Goal: Transaction & Acquisition: Register for event/course

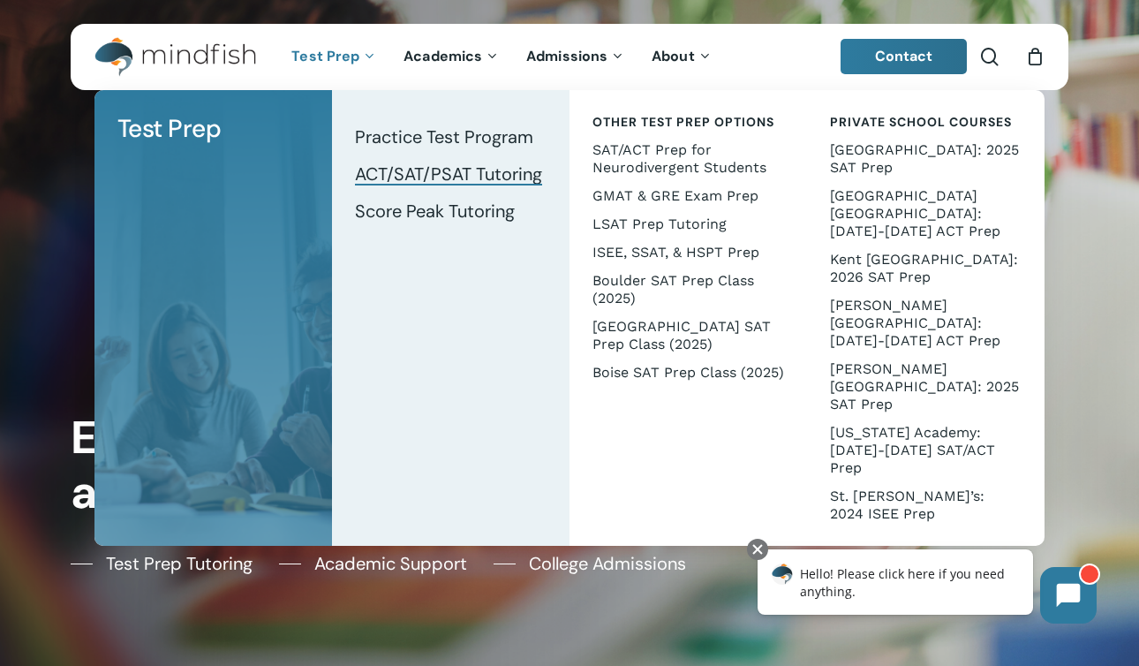
click at [464, 174] on span "ACT/SAT/PSAT Tutoring" at bounding box center [448, 174] width 187 height 23
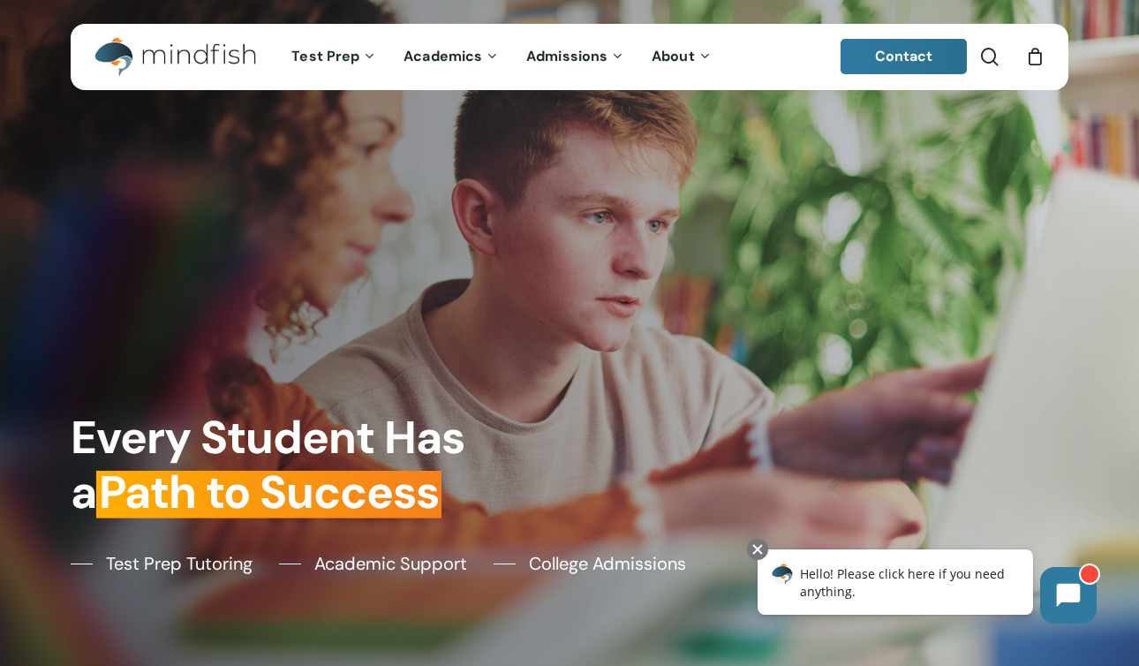
click at [475, 643] on div at bounding box center [570, 644] width 998 height 44
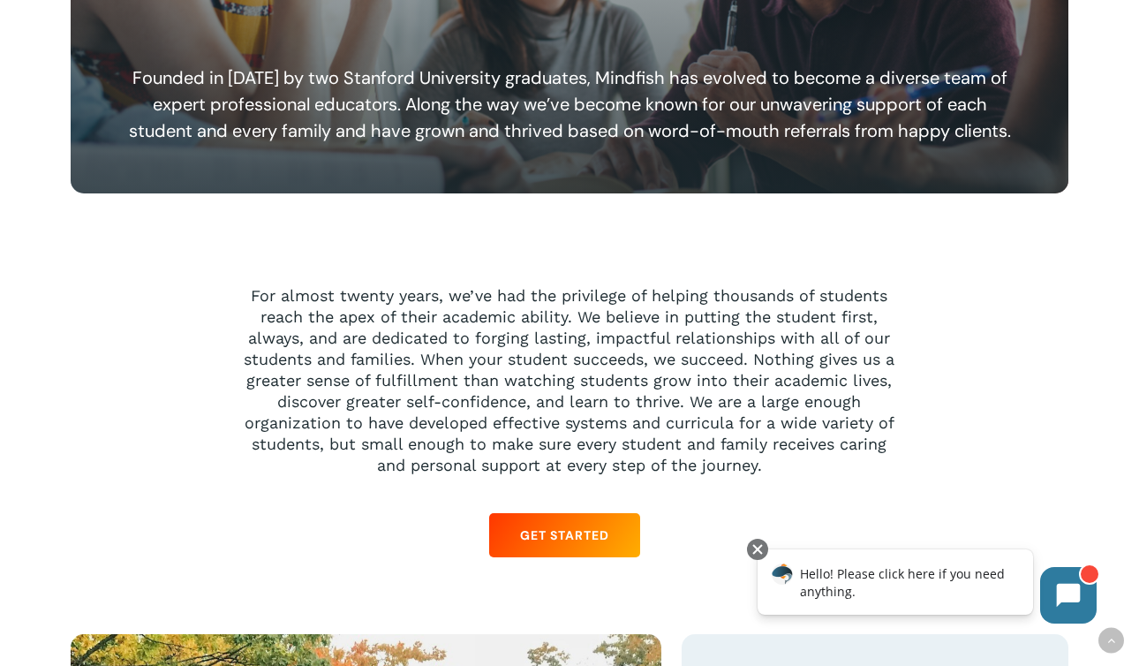
scroll to position [1301, 0]
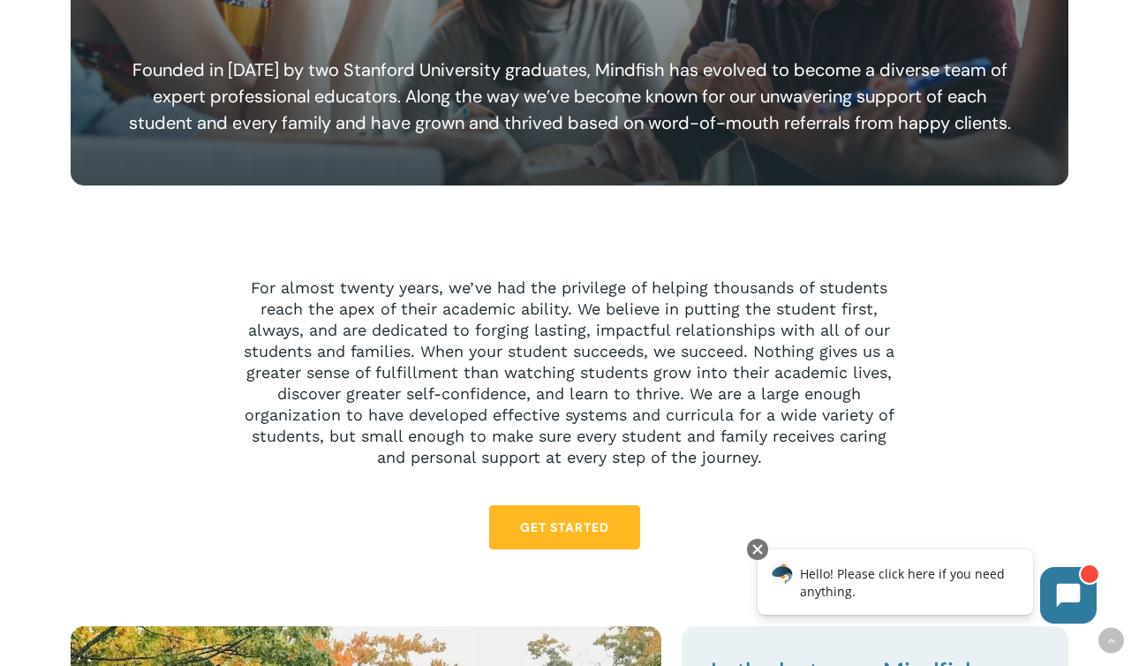
click at [569, 542] on link "Get Started" at bounding box center [564, 527] width 151 height 44
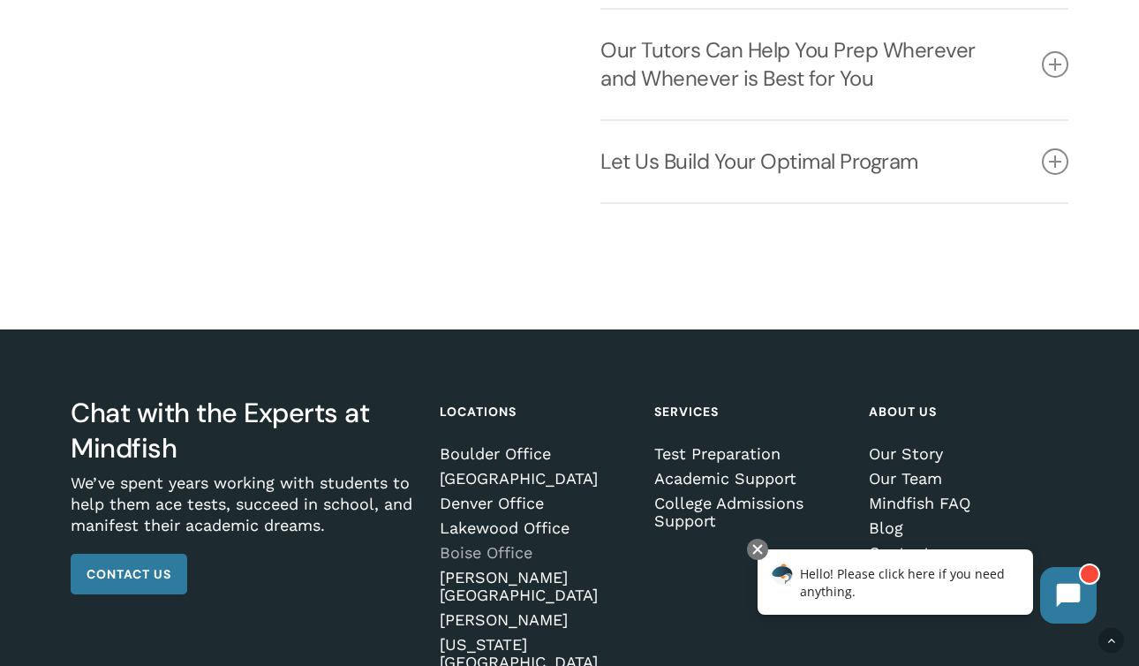
scroll to position [2284, 0]
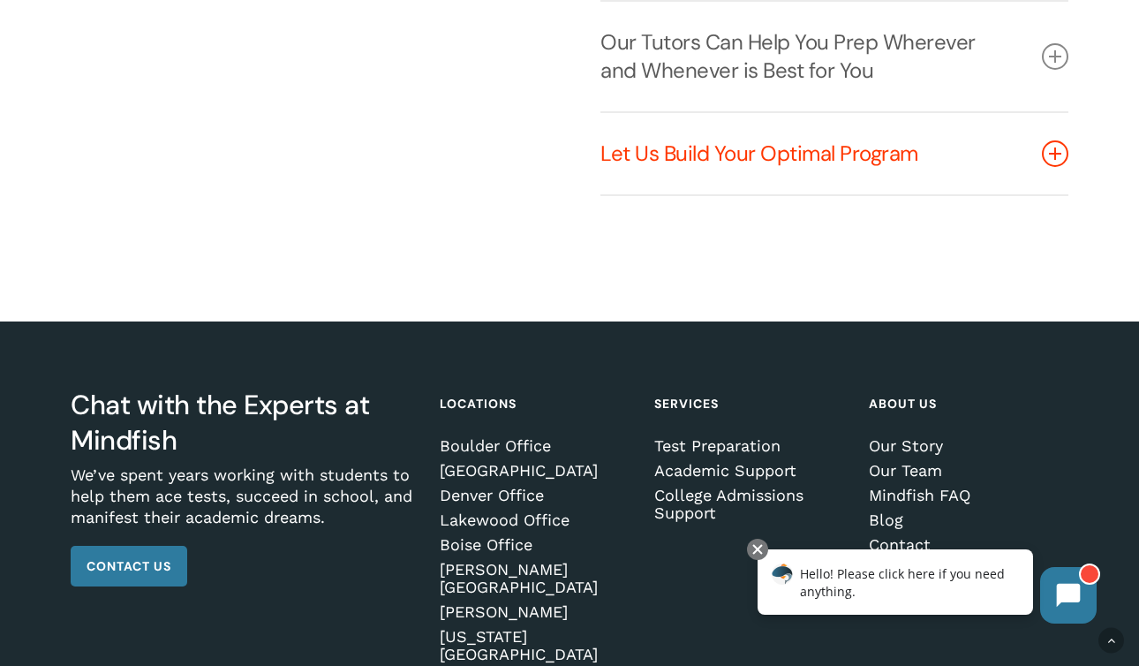
click at [1060, 147] on icon at bounding box center [1055, 153] width 26 height 26
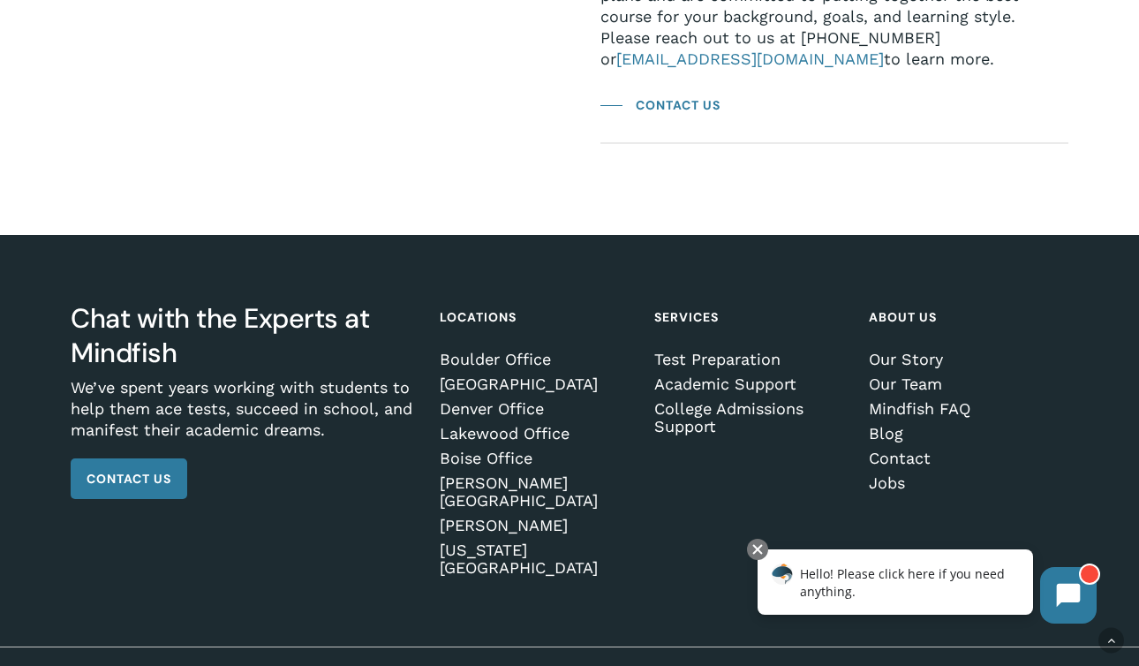
scroll to position [2514, 0]
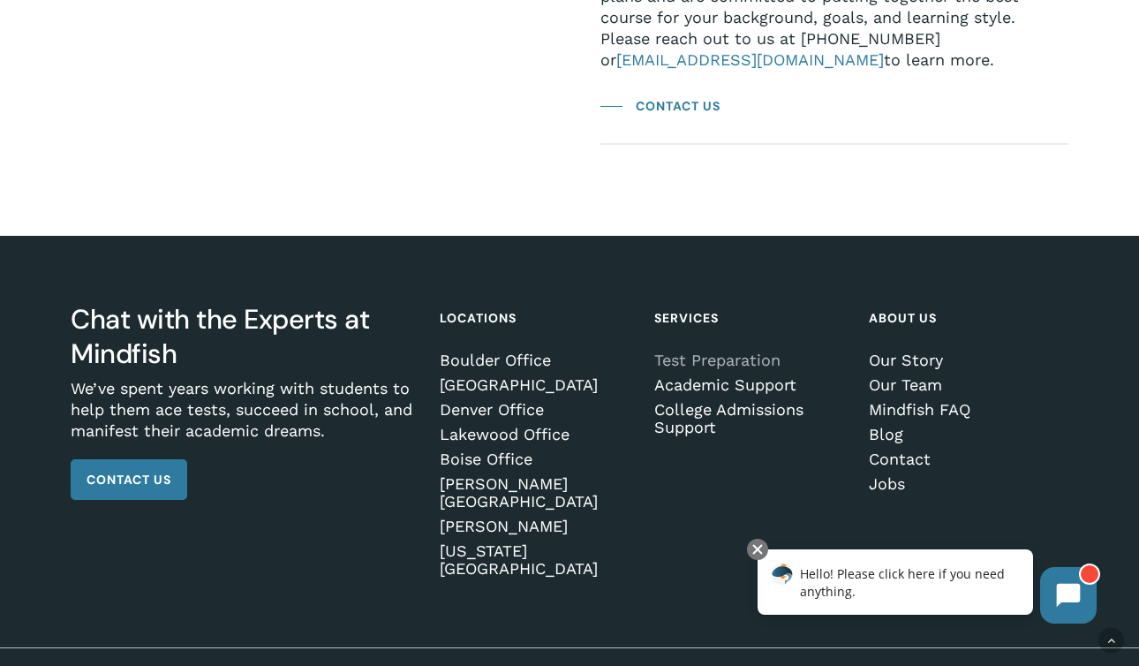
click at [709, 356] on link "Test Preparation" at bounding box center [751, 361] width 194 height 18
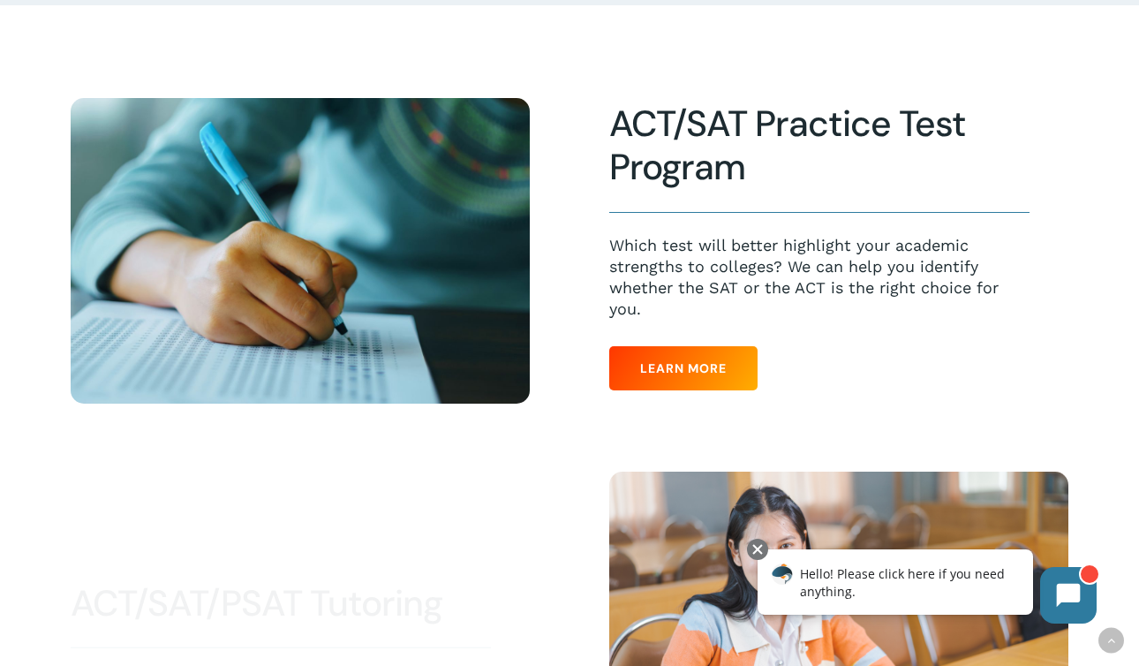
scroll to position [412, 0]
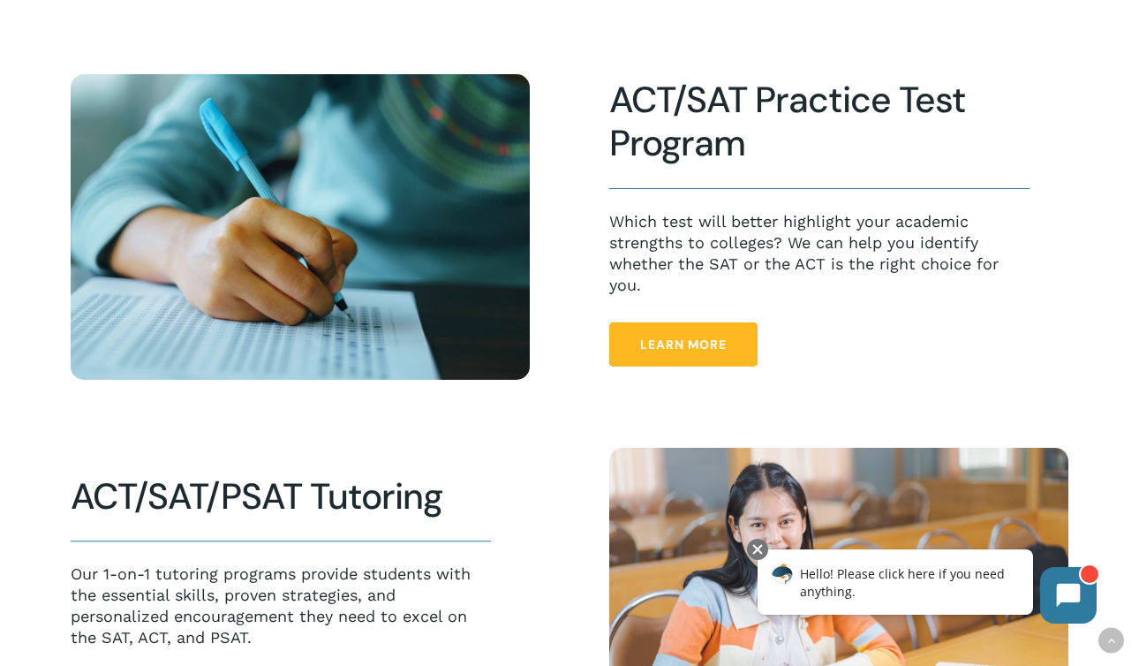
click at [701, 345] on span "Learn More" at bounding box center [683, 345] width 87 height 18
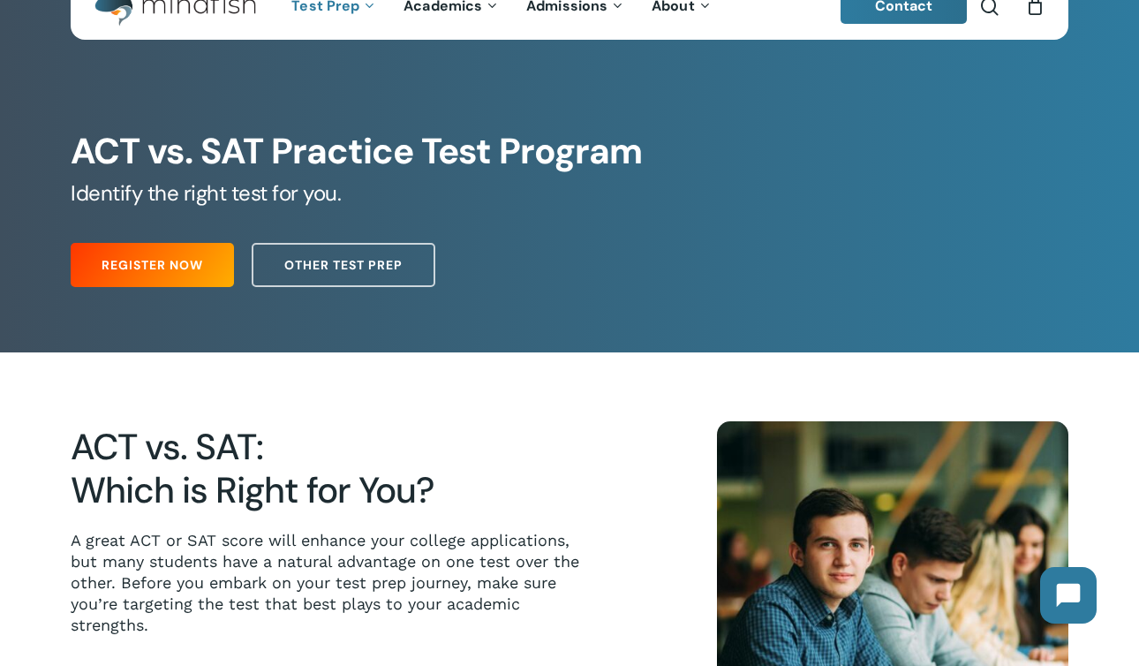
scroll to position [54, 0]
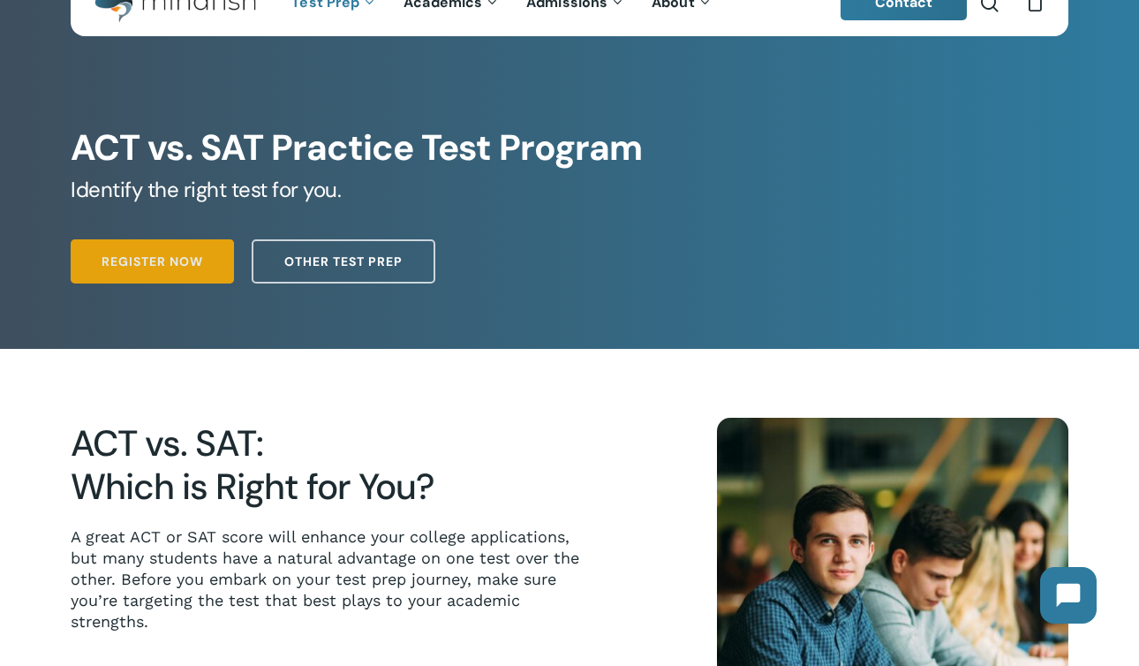
click at [158, 243] on link "Register Now" at bounding box center [152, 261] width 163 height 44
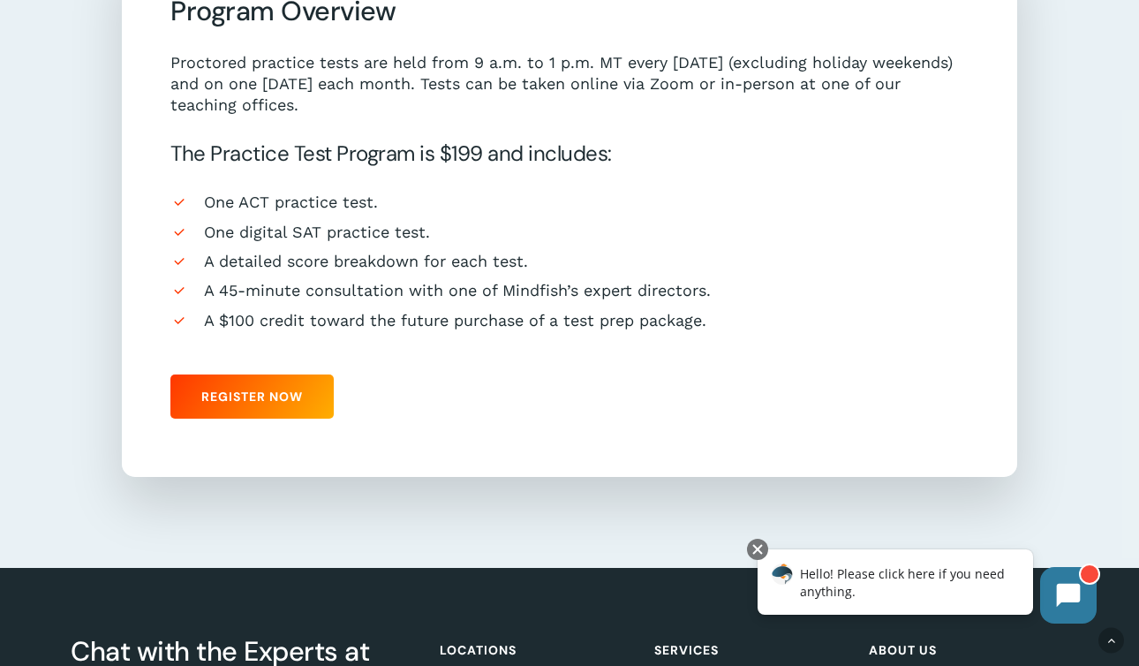
scroll to position [1466, 0]
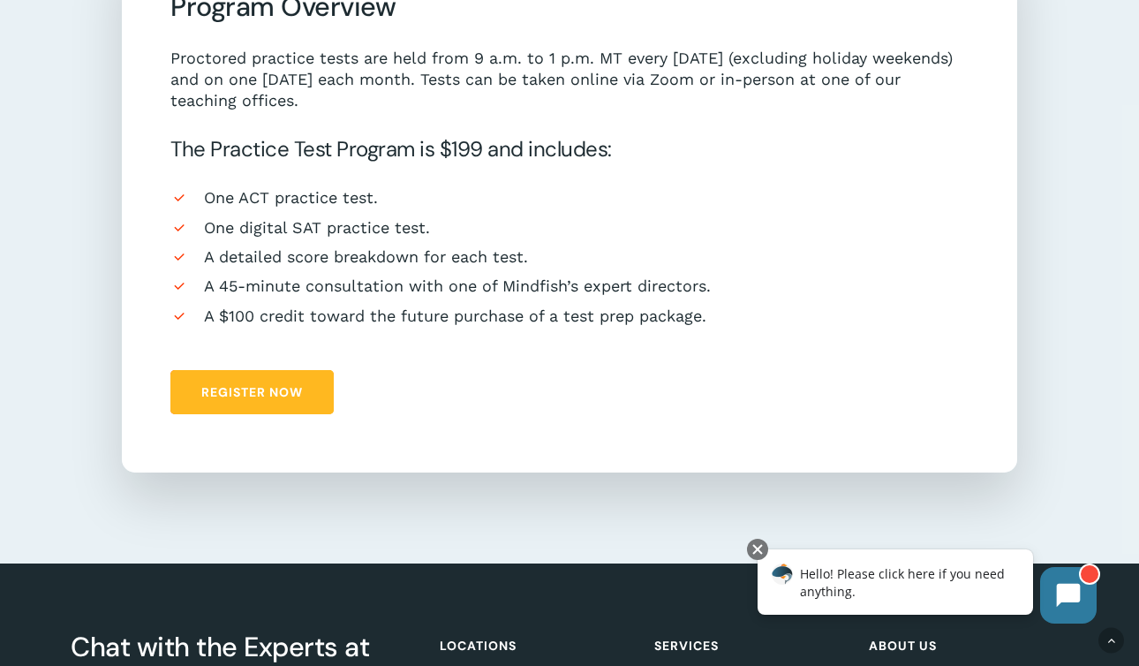
click at [215, 384] on span "Register Now" at bounding box center [252, 392] width 102 height 18
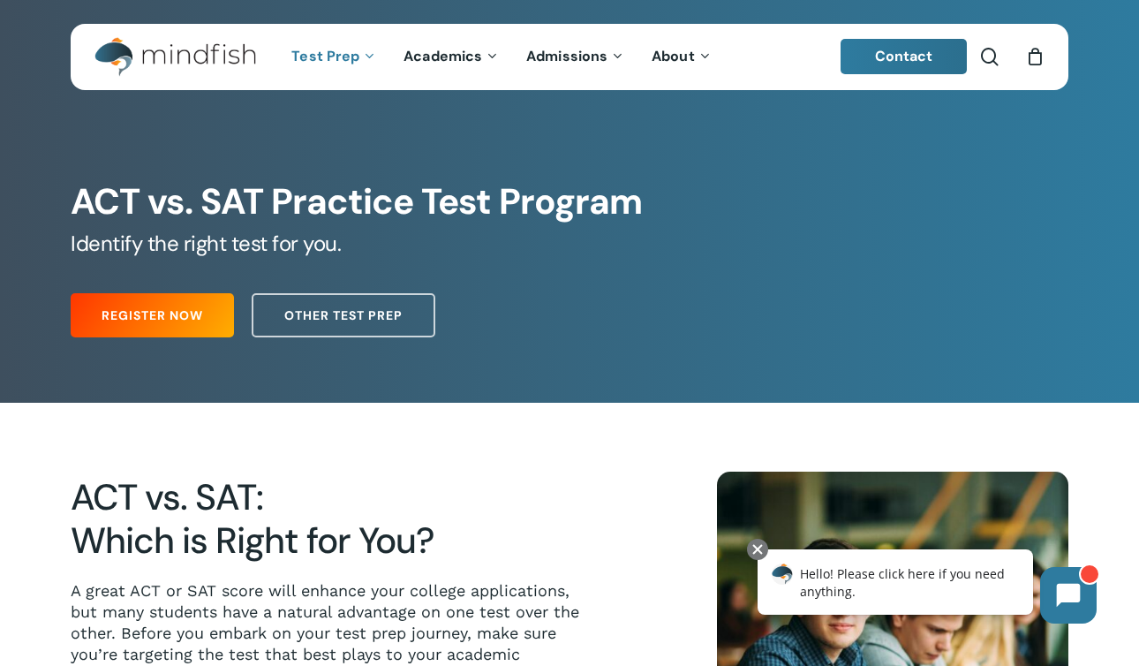
scroll to position [0, 0]
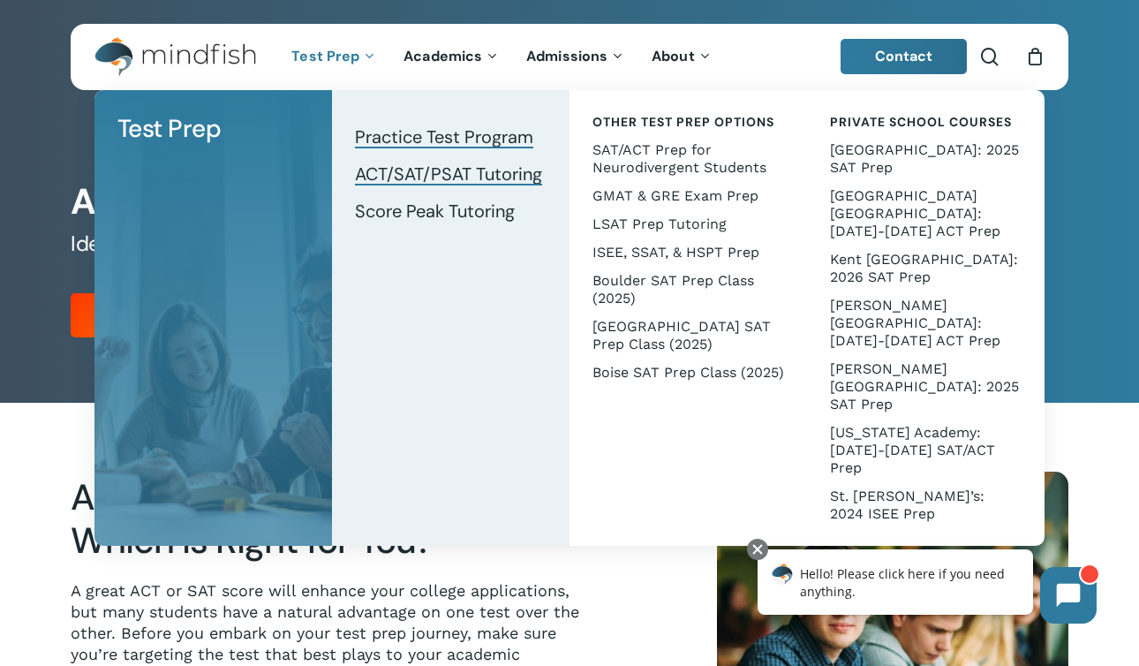
click at [393, 168] on span "ACT/SAT/PSAT Tutoring" at bounding box center [448, 174] width 187 height 23
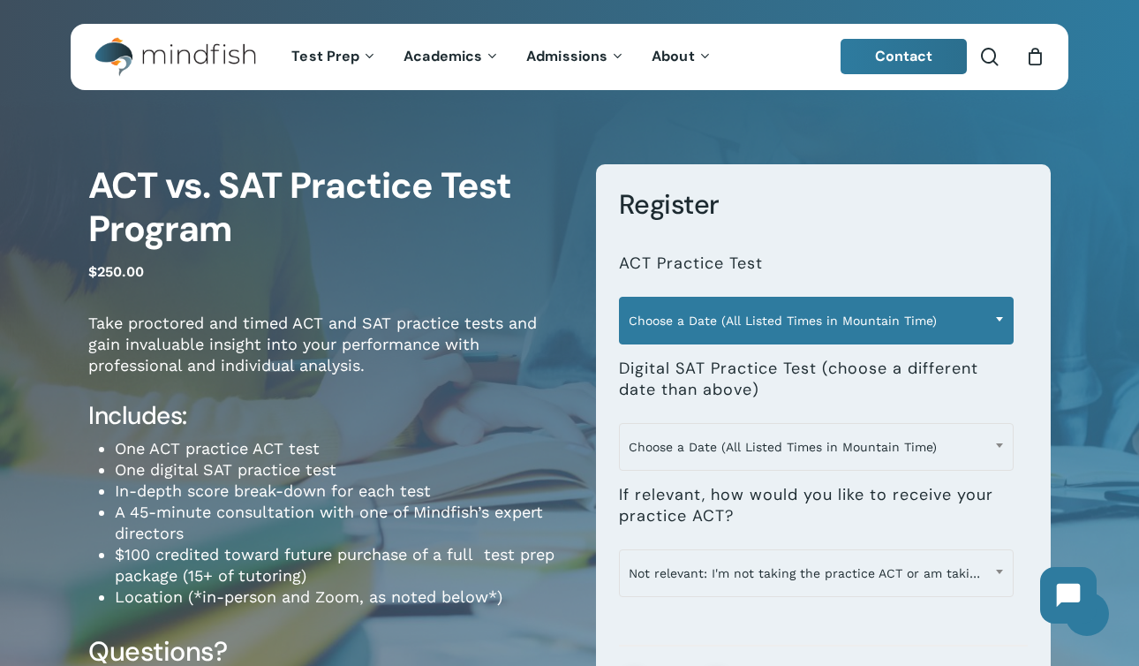
click at [706, 326] on span "Choose a Date (All Listed Times in Mountain Time)" at bounding box center [817, 320] width 394 height 37
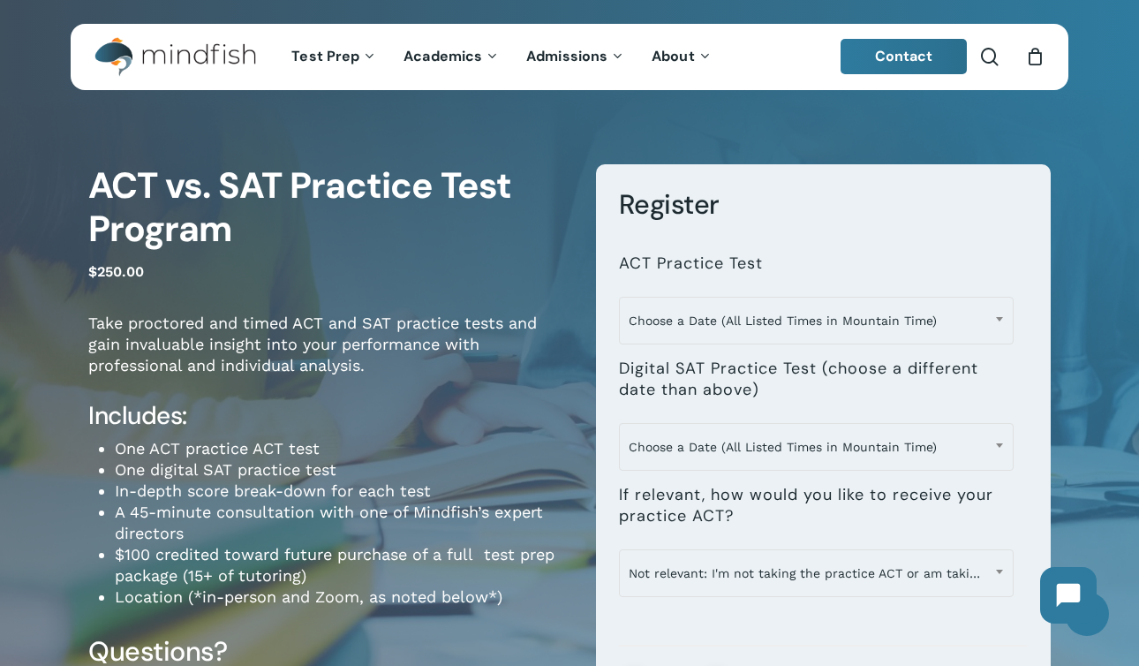
click at [791, 250] on li "**********" at bounding box center [824, 288] width 410 height 105
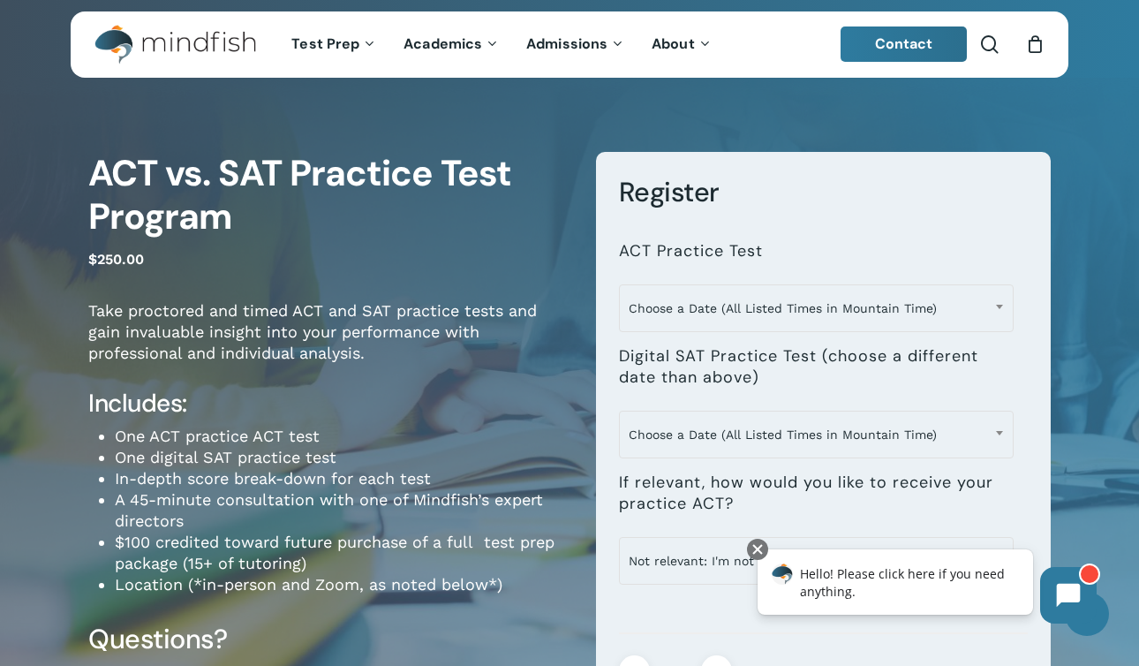
scroll to position [19, 0]
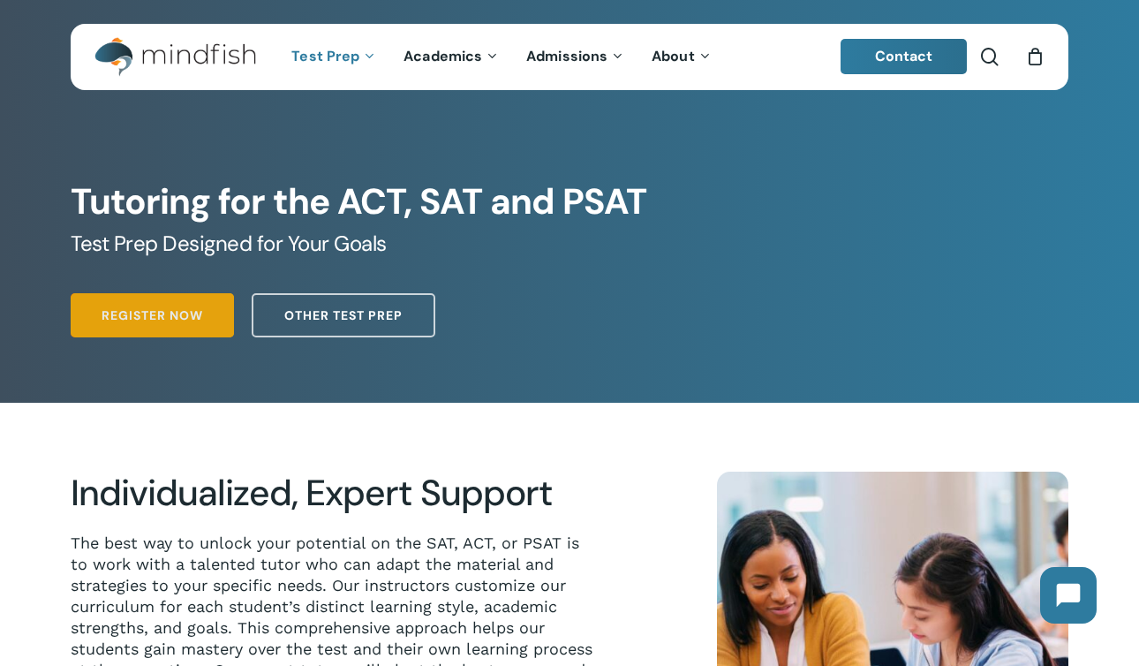
click at [186, 314] on span "Register Now" at bounding box center [153, 315] width 102 height 18
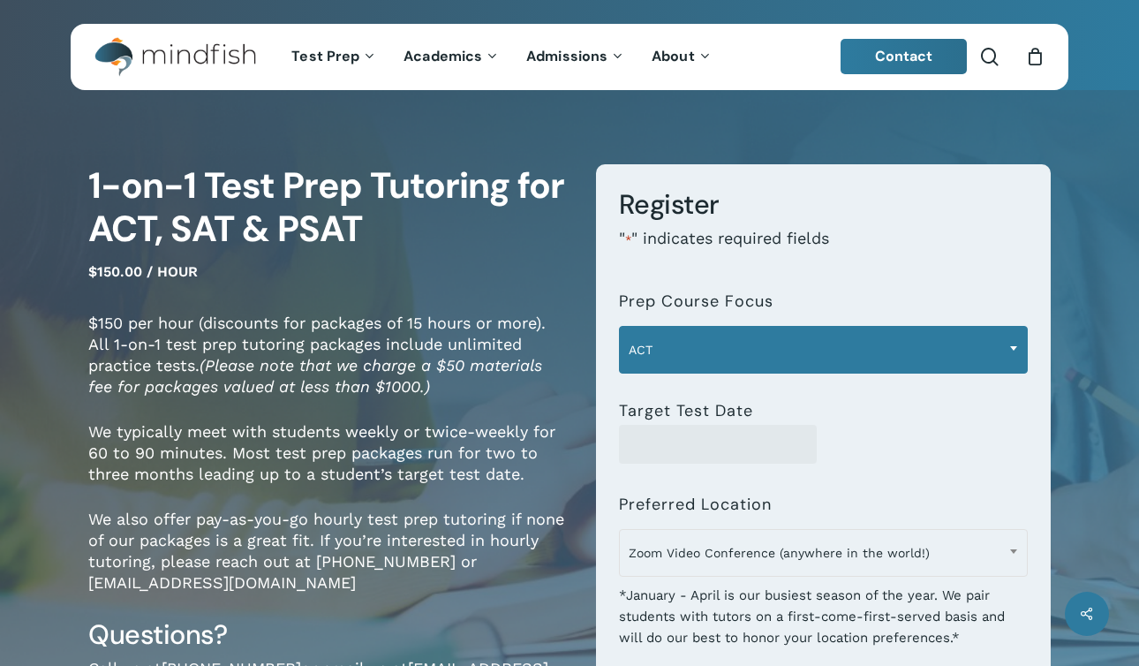
click at [761, 342] on span "ACT" at bounding box center [824, 349] width 408 height 37
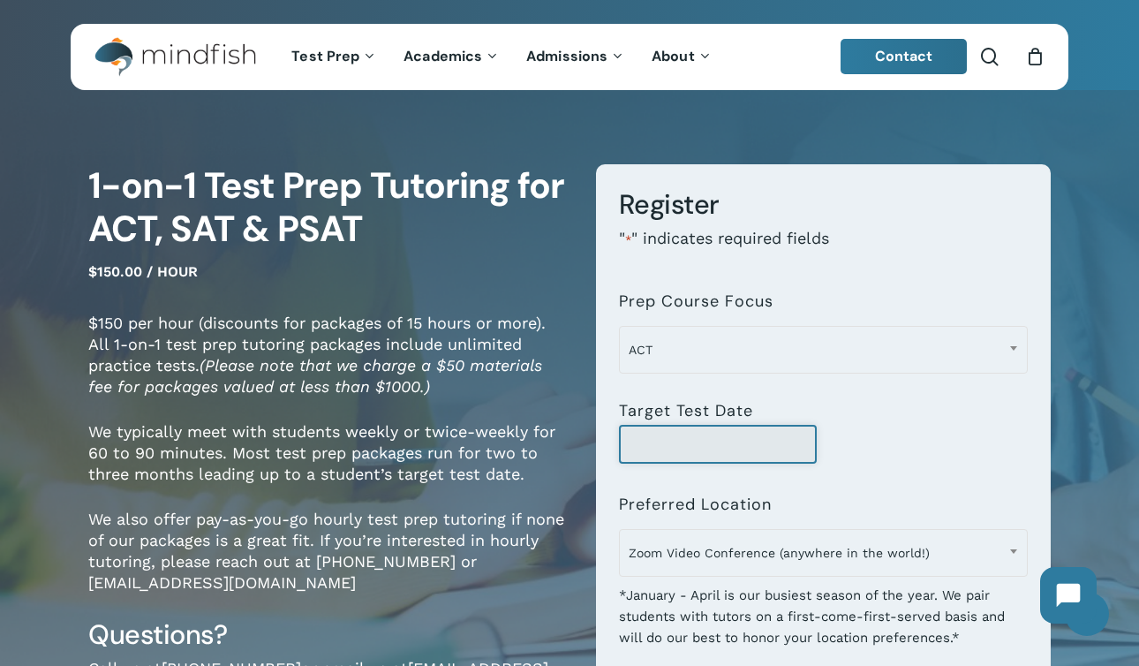
click at [697, 442] on input "Target Test Date" at bounding box center [718, 444] width 198 height 39
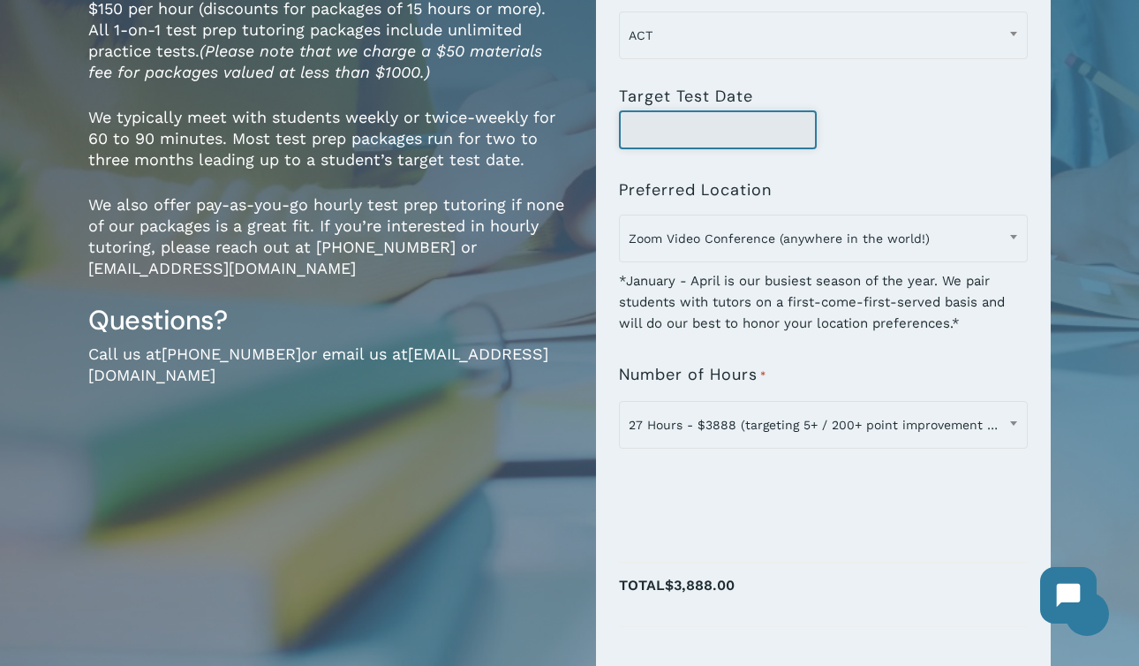
scroll to position [315, 0]
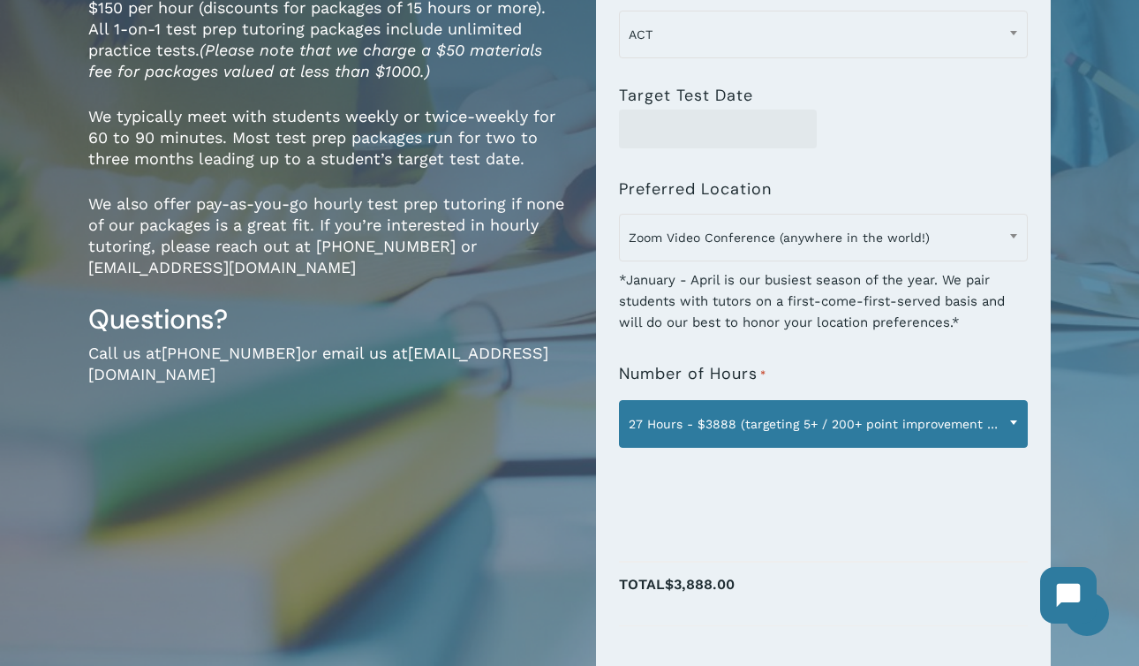
click at [908, 419] on span "27 Hours - $3888 (targeting 5+ / 200+ point improvement on ACT / SAT; reg. $432…" at bounding box center [824, 423] width 408 height 37
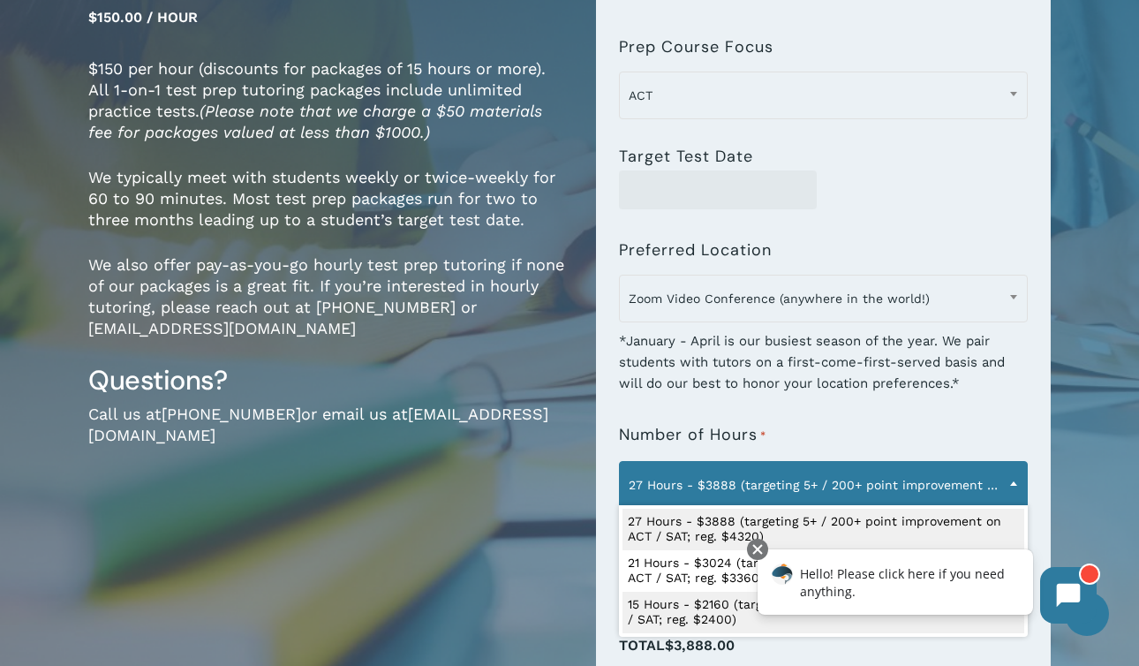
scroll to position [249, 0]
